Goal: Information Seeking & Learning: Check status

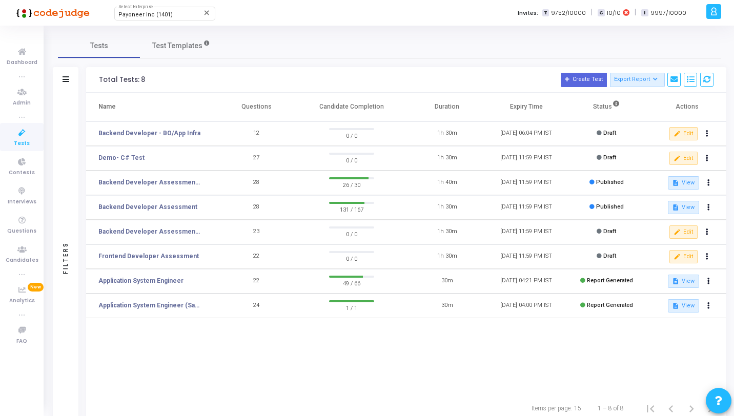
click at [27, 137] on icon at bounding box center [22, 133] width 22 height 13
click at [20, 134] on icon at bounding box center [22, 133] width 22 height 13
click at [166, 184] on link "Backend Developer Assessment (C# & .Net)" at bounding box center [149, 182] width 102 height 9
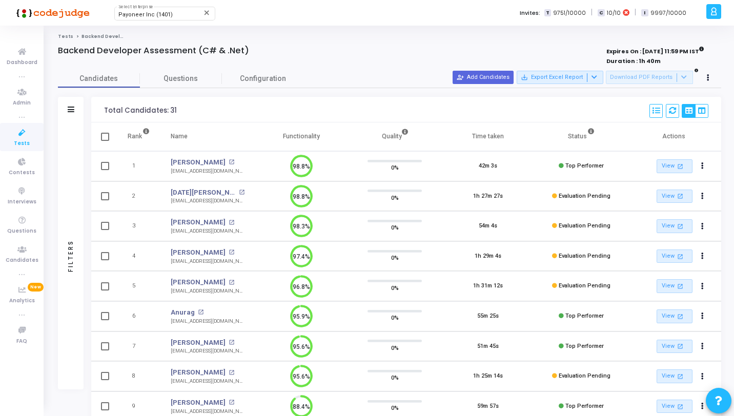
click at [77, 114] on div "Filters" at bounding box center [71, 110] width 26 height 26
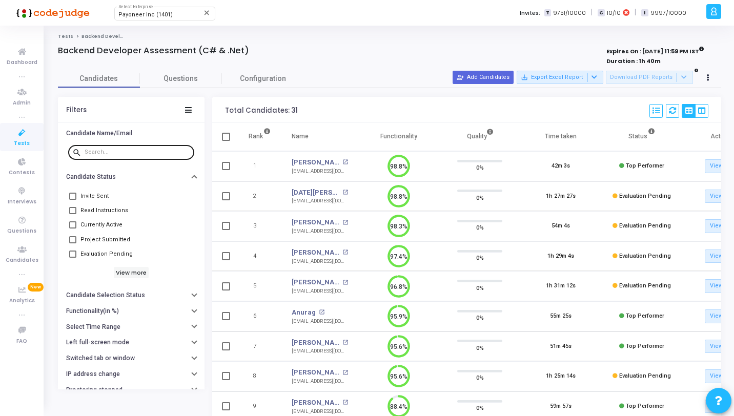
click at [94, 145] on div at bounding box center [138, 151] width 106 height 16
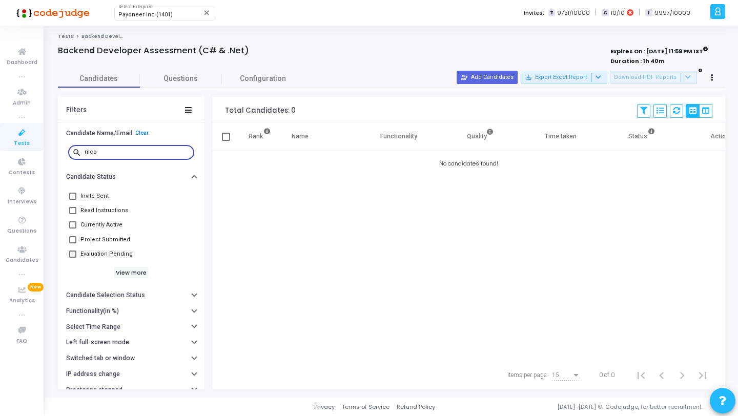
type input "nico"
click at [23, 132] on icon at bounding box center [22, 133] width 22 height 13
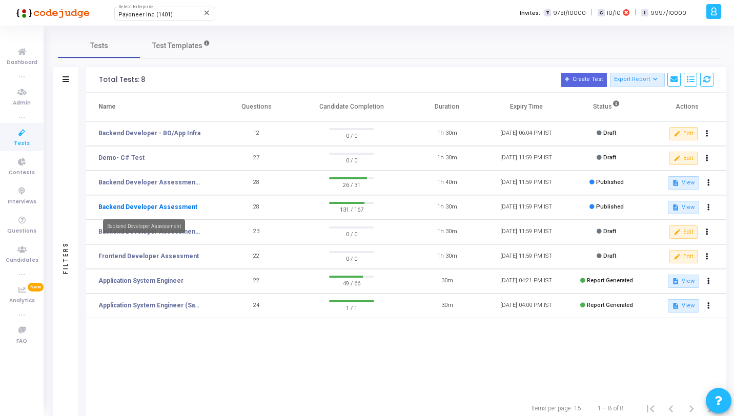
click at [177, 205] on link "Backend Developer Assessment" at bounding box center [147, 206] width 99 height 9
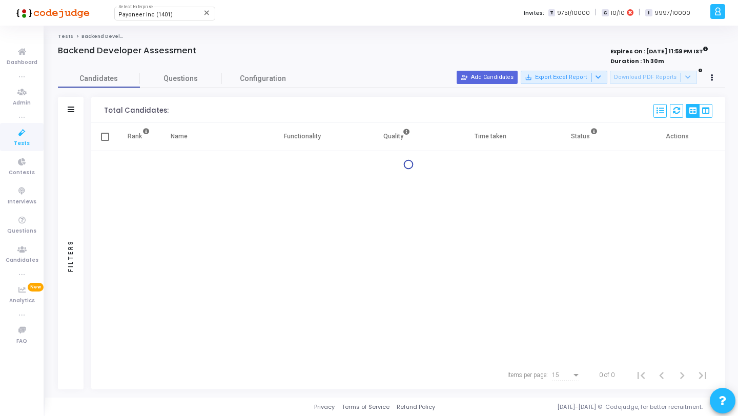
click at [64, 130] on div "Filters" at bounding box center [71, 255] width 26 height 267
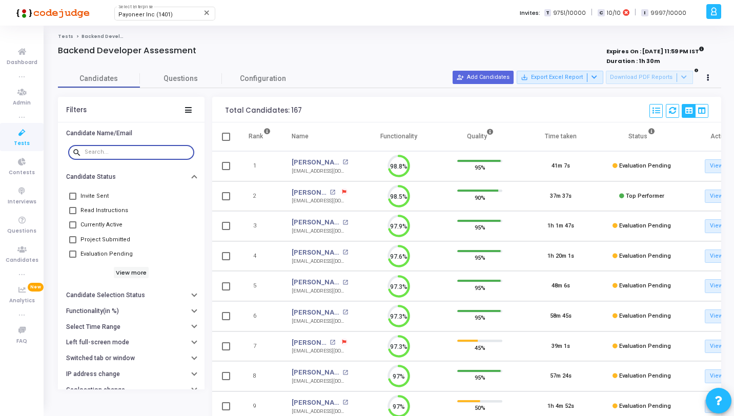
click at [101, 152] on input "text" at bounding box center [138, 152] width 106 height 6
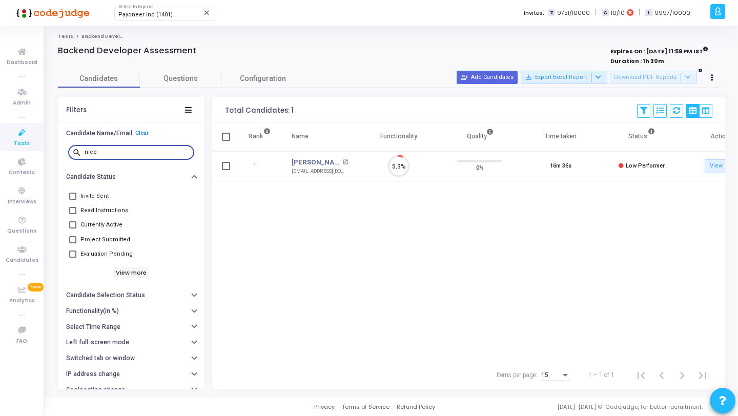
type input "nico"
click at [163, 79] on span "Questions" at bounding box center [181, 78] width 82 height 11
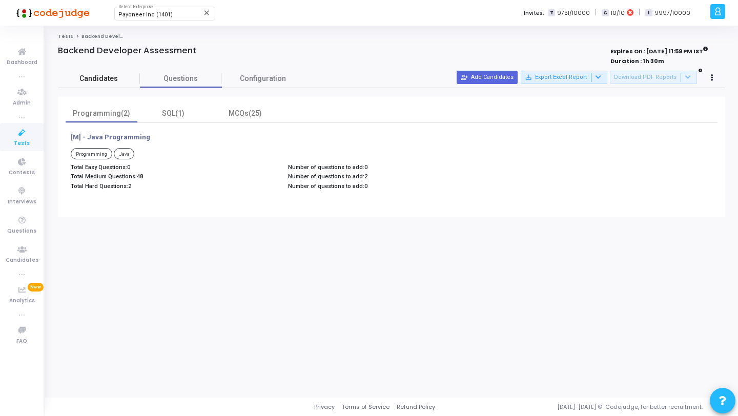
click at [129, 81] on span "Candidates" at bounding box center [99, 78] width 82 height 11
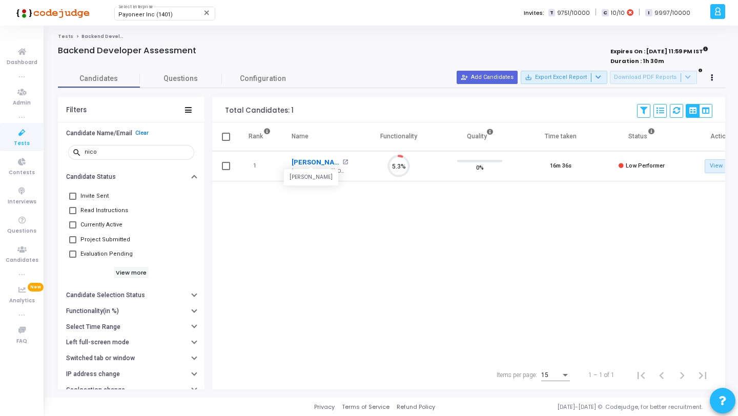
click at [323, 162] on link "[PERSON_NAME]" at bounding box center [316, 162] width 48 height 10
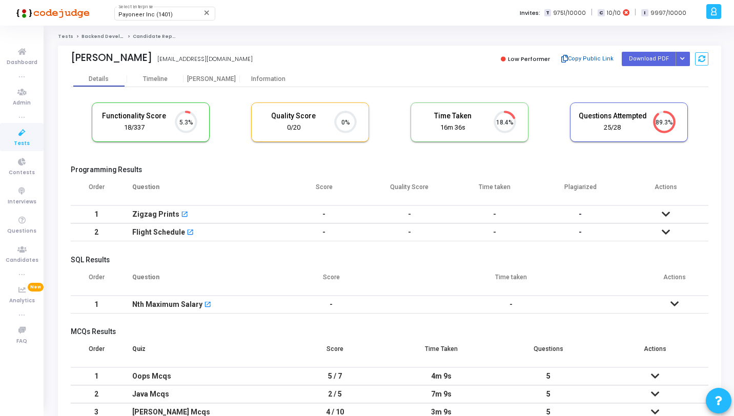
click at [571, 58] on button "Copy Public Link" at bounding box center [586, 58] width 59 height 15
